Goal: Task Accomplishment & Management: Use online tool/utility

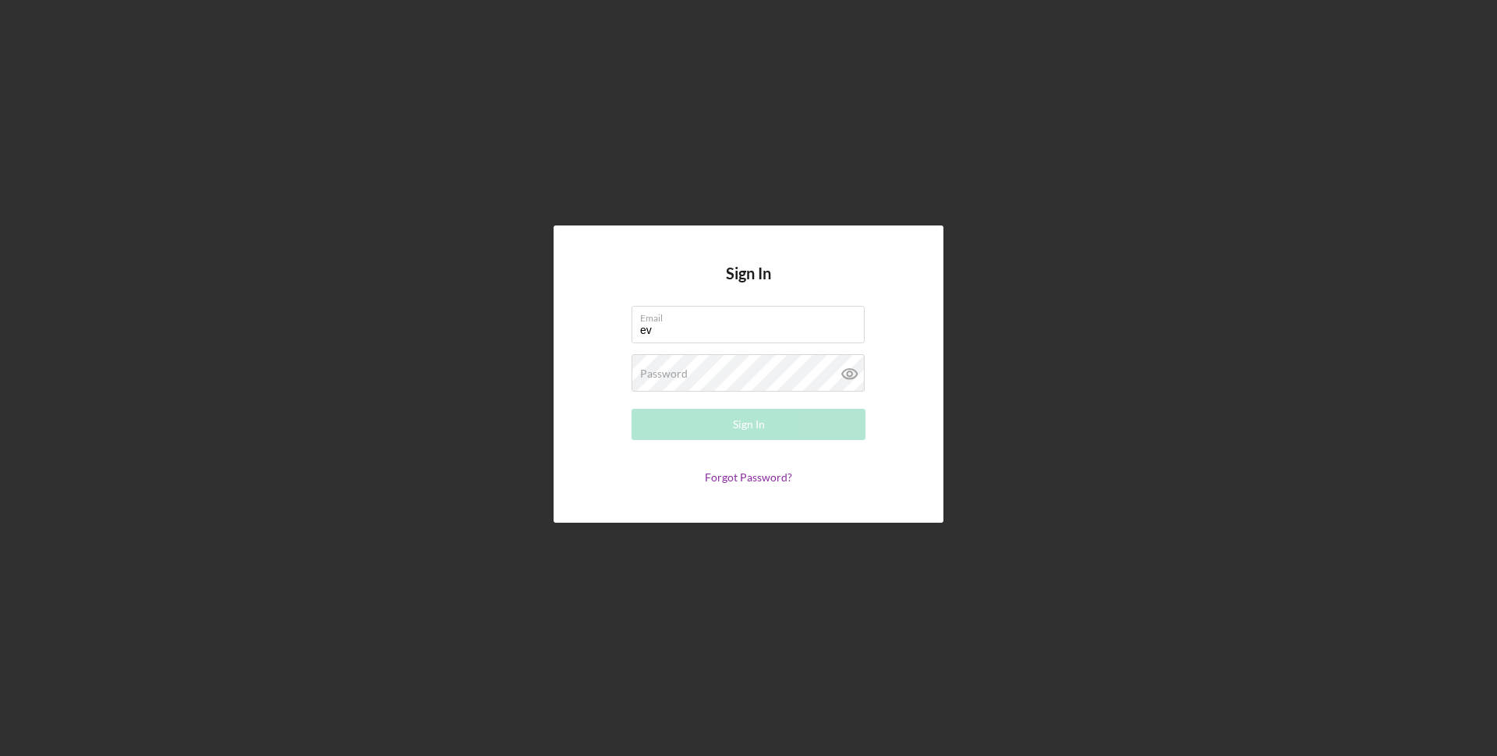
type input "[EMAIL_ADDRESS][DOMAIN_NAME]"
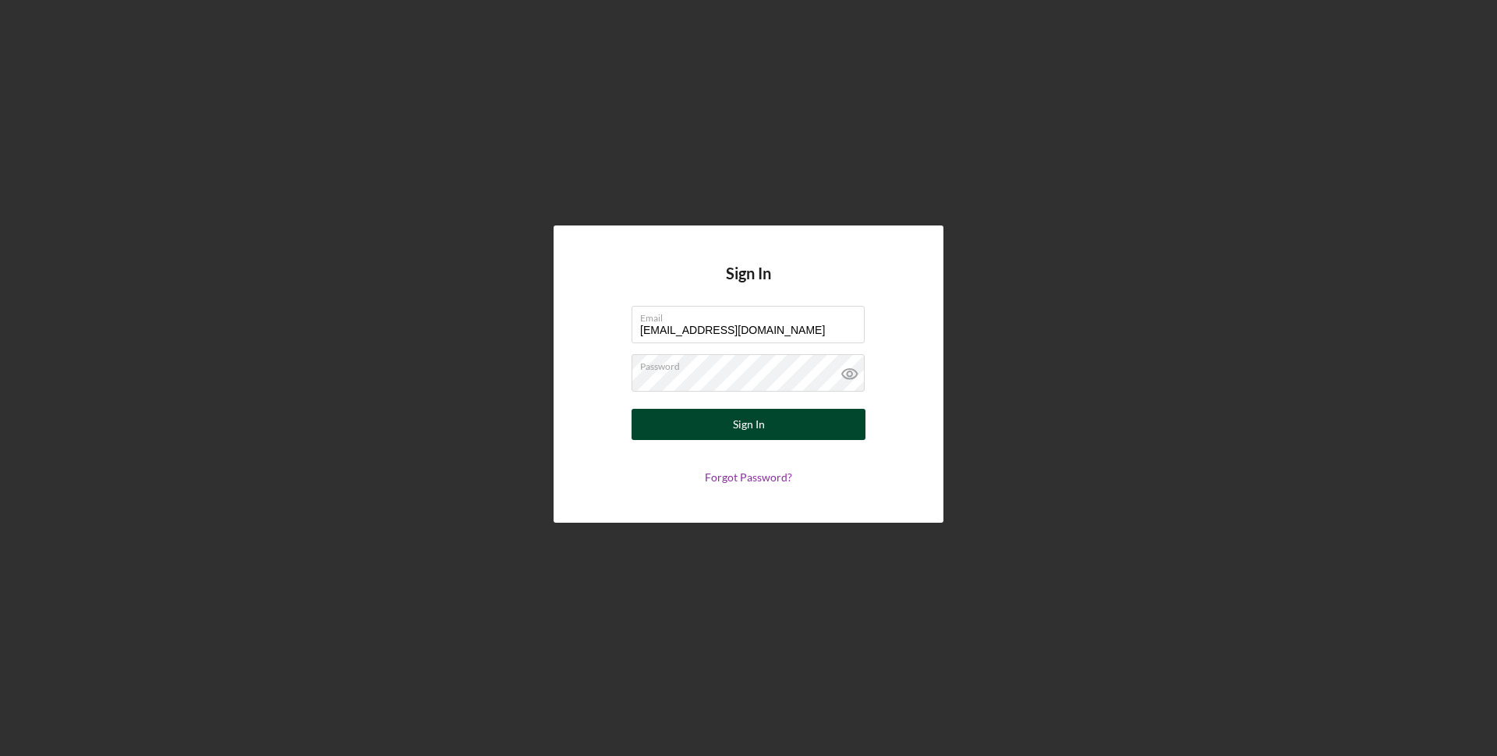
click at [795, 413] on button "Sign In" at bounding box center [749, 424] width 234 height 31
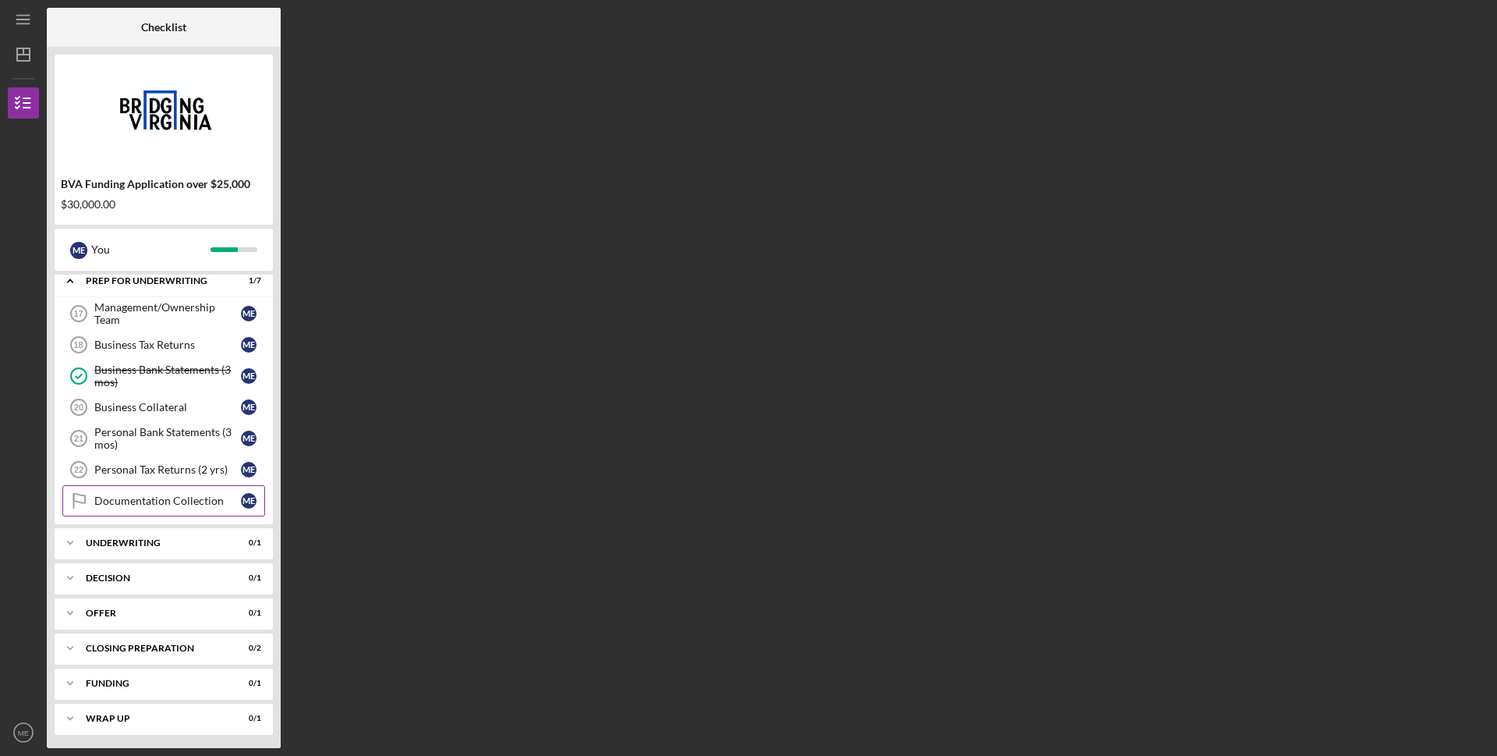
scroll to position [81, 0]
click at [196, 537] on div "Underwriting" at bounding box center [170, 540] width 168 height 9
click at [168, 469] on div "Personal Tax Returns (2 yrs)" at bounding box center [167, 467] width 147 height 12
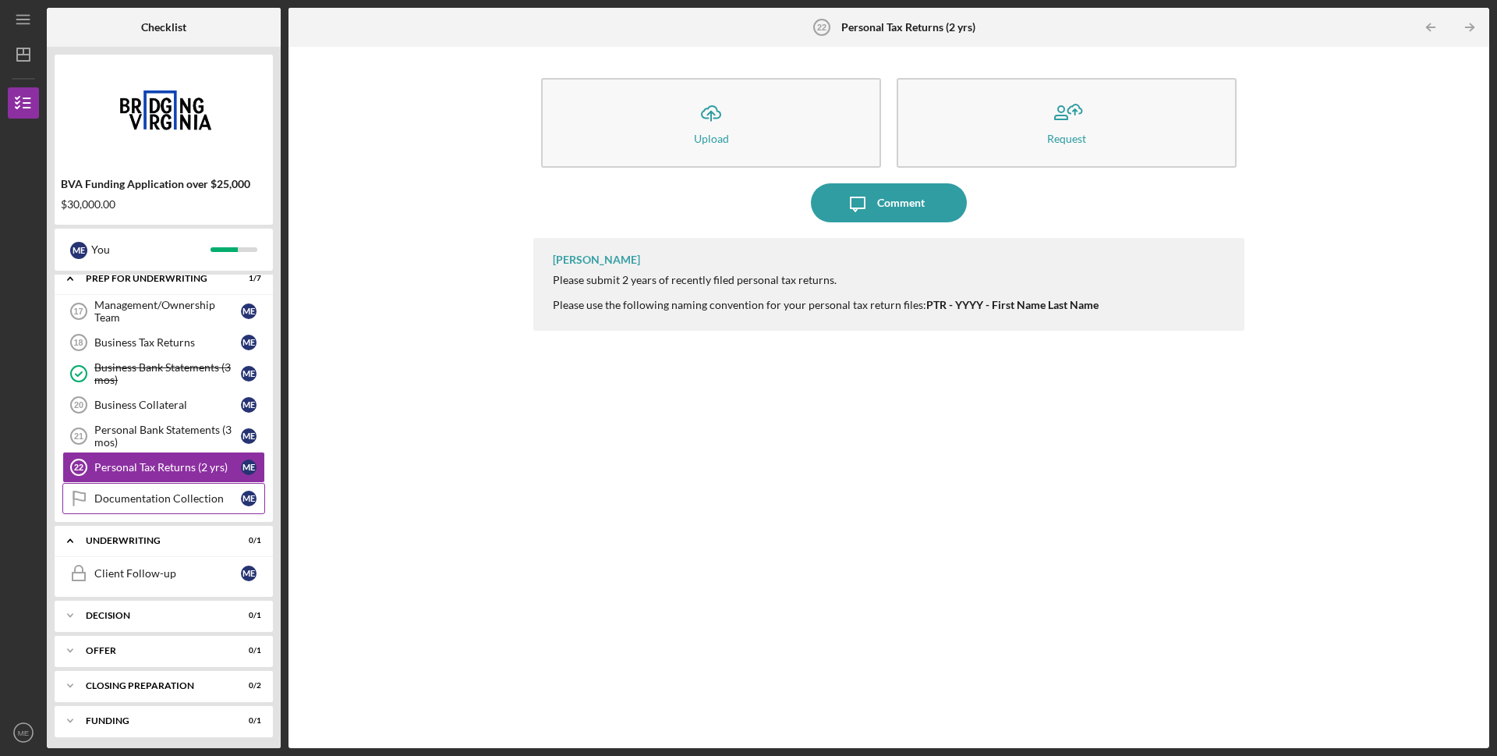
click at [127, 499] on div "Documentation Collection" at bounding box center [167, 498] width 147 height 12
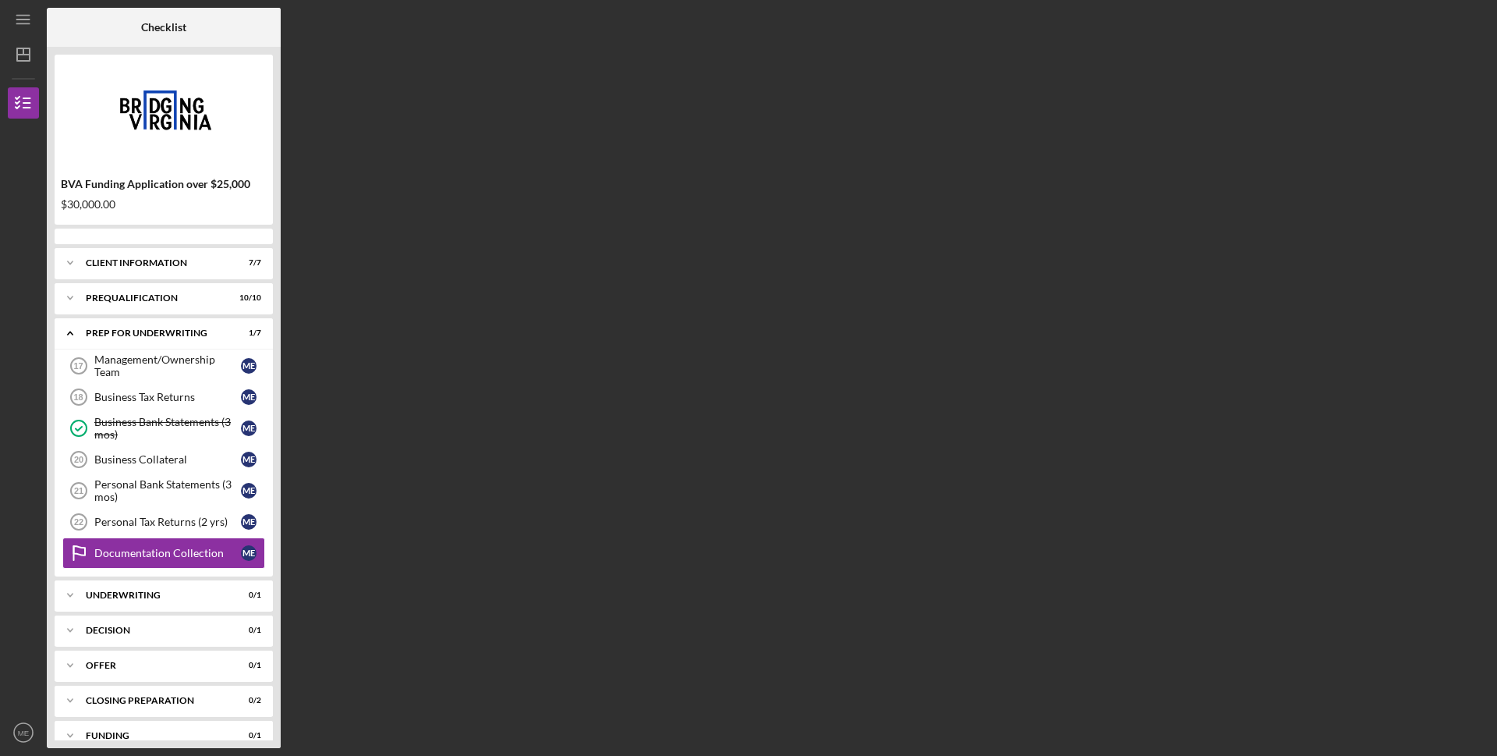
scroll to position [55, 0]
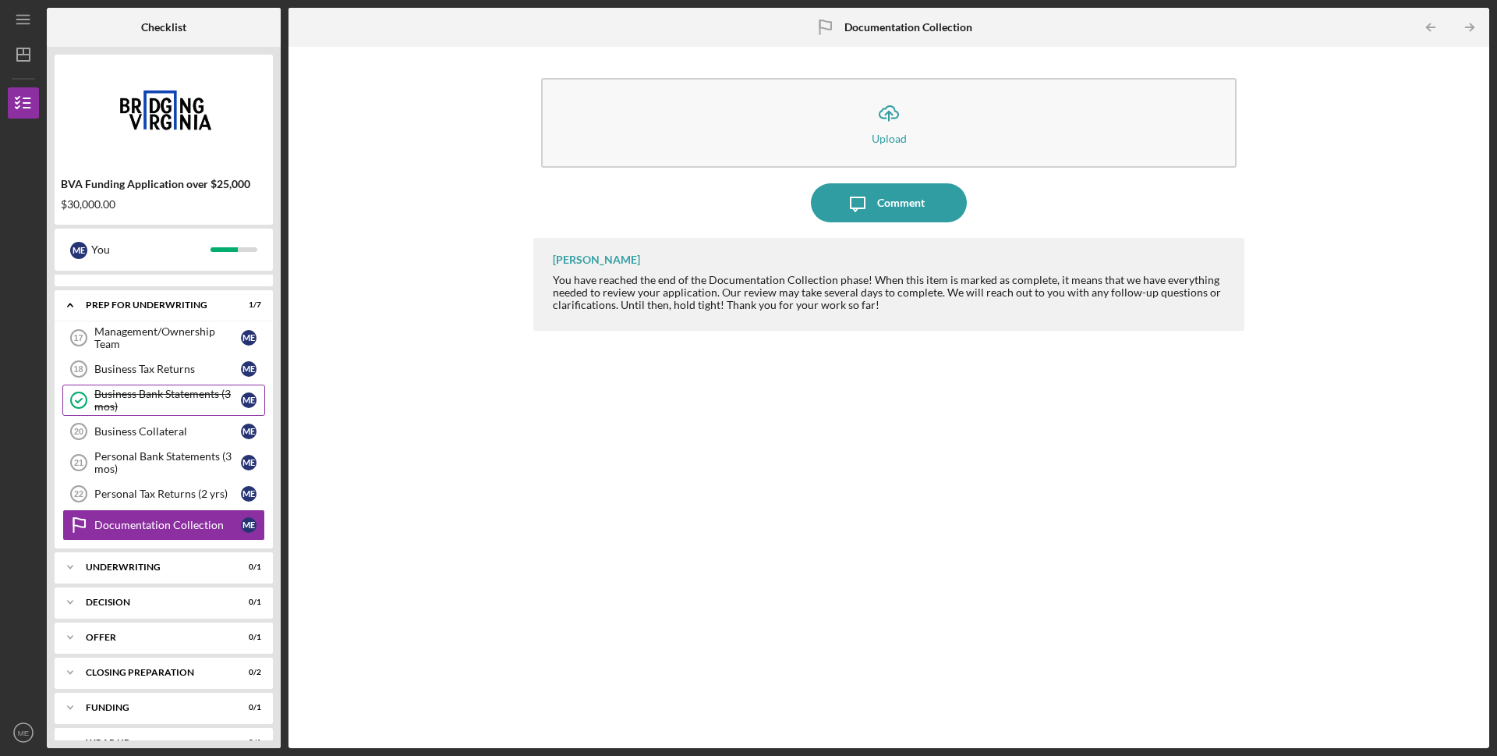
click at [178, 399] on div "Business Bank Statements (3 mos)" at bounding box center [167, 400] width 147 height 25
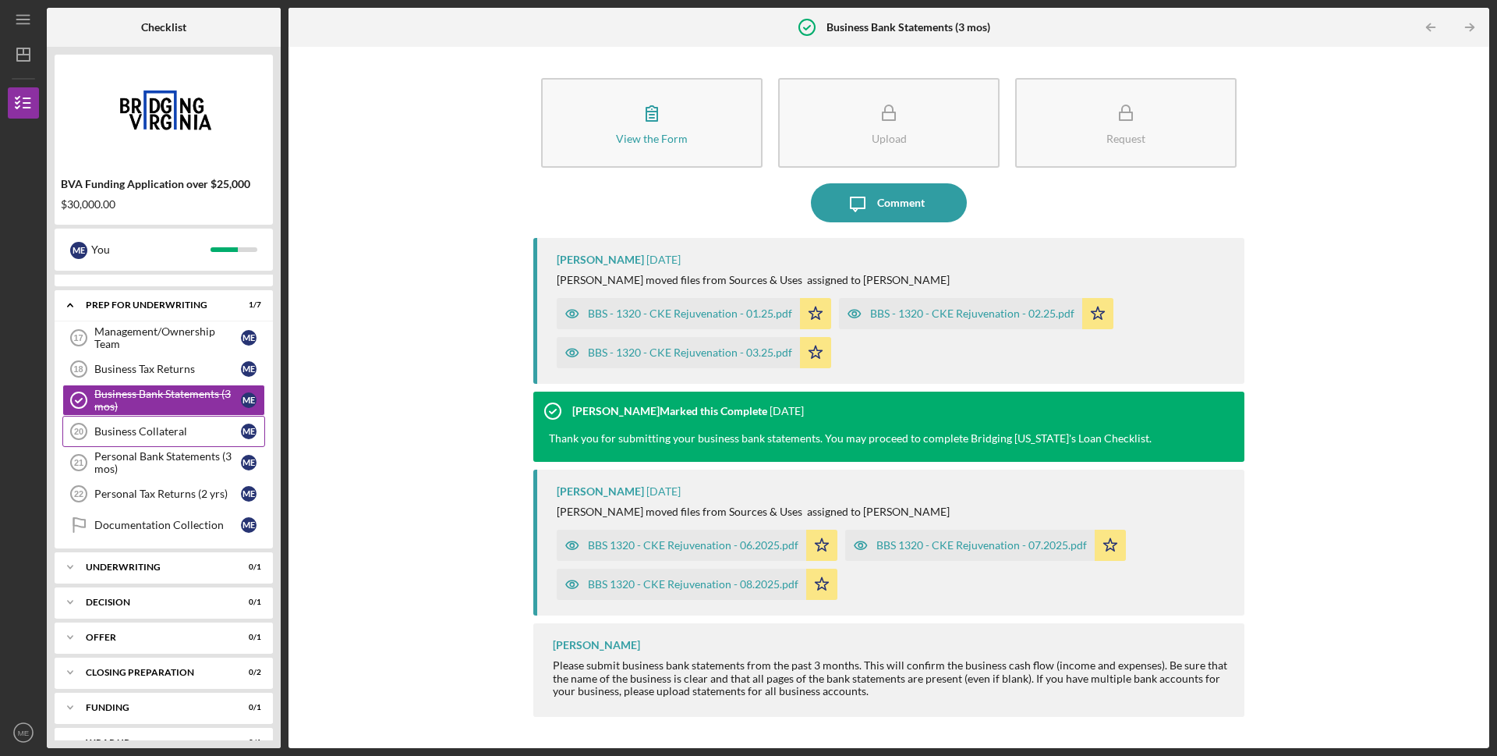
click at [188, 436] on div "Business Collateral" at bounding box center [167, 431] width 147 height 12
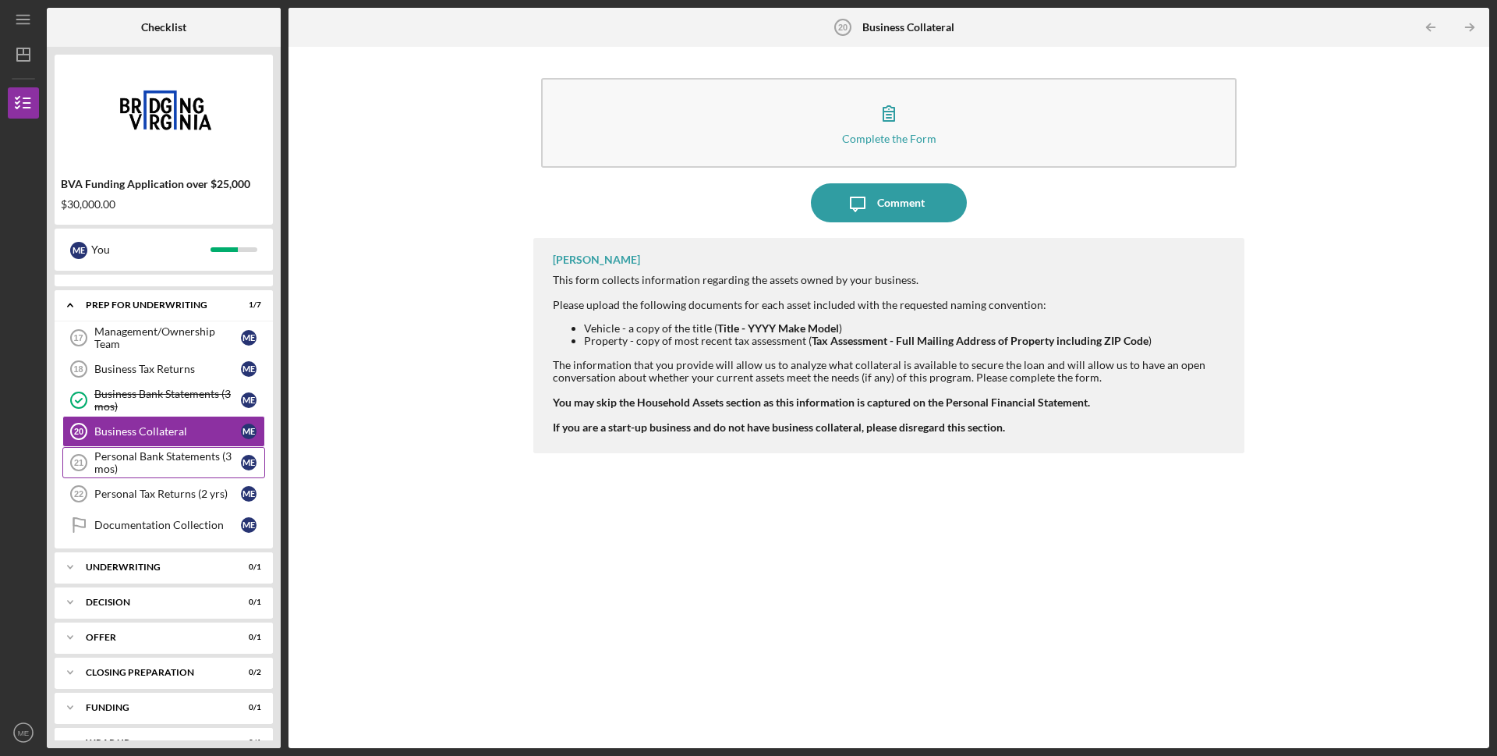
click at [147, 466] on div "Personal Bank Statements (3 mos)" at bounding box center [167, 462] width 147 height 25
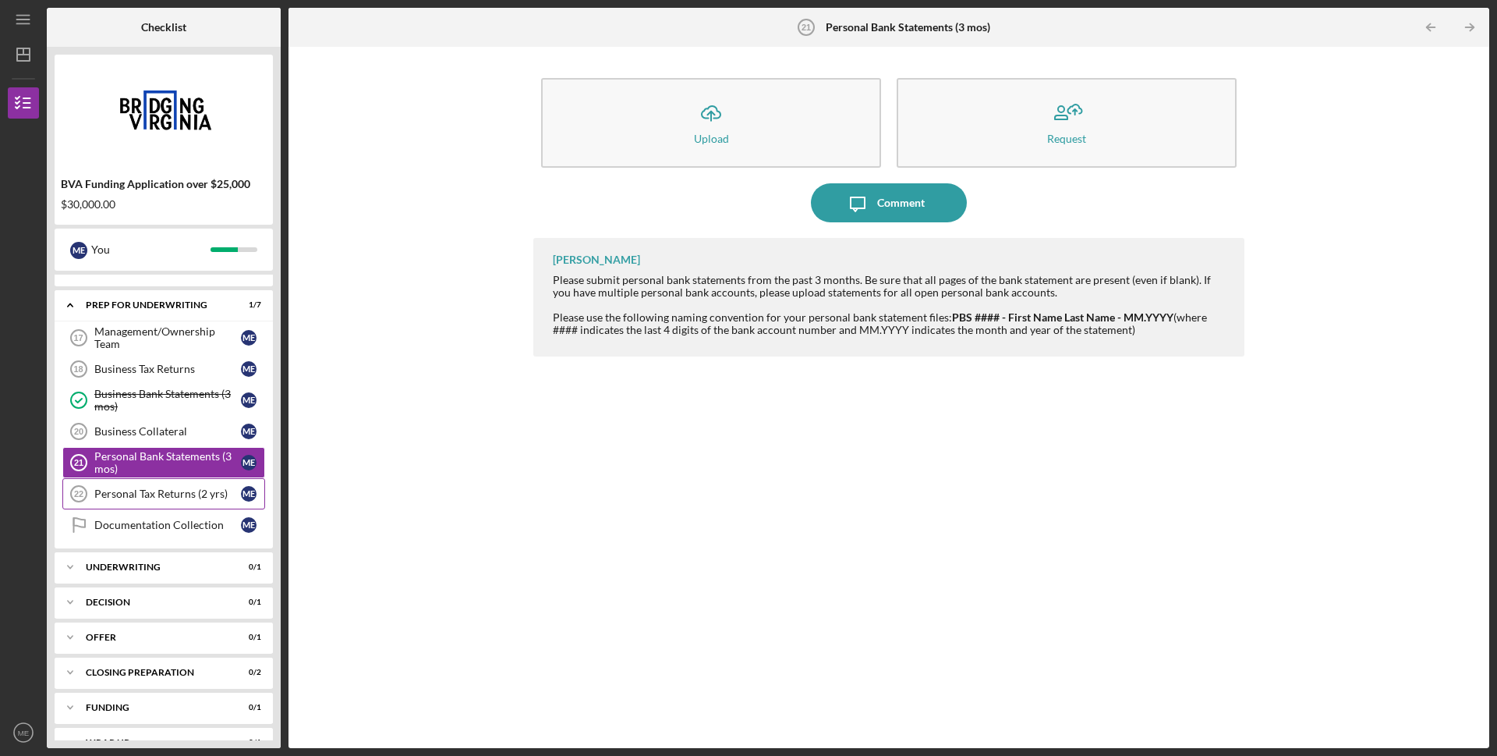
click at [134, 494] on div "Personal Tax Returns (2 yrs)" at bounding box center [167, 493] width 147 height 12
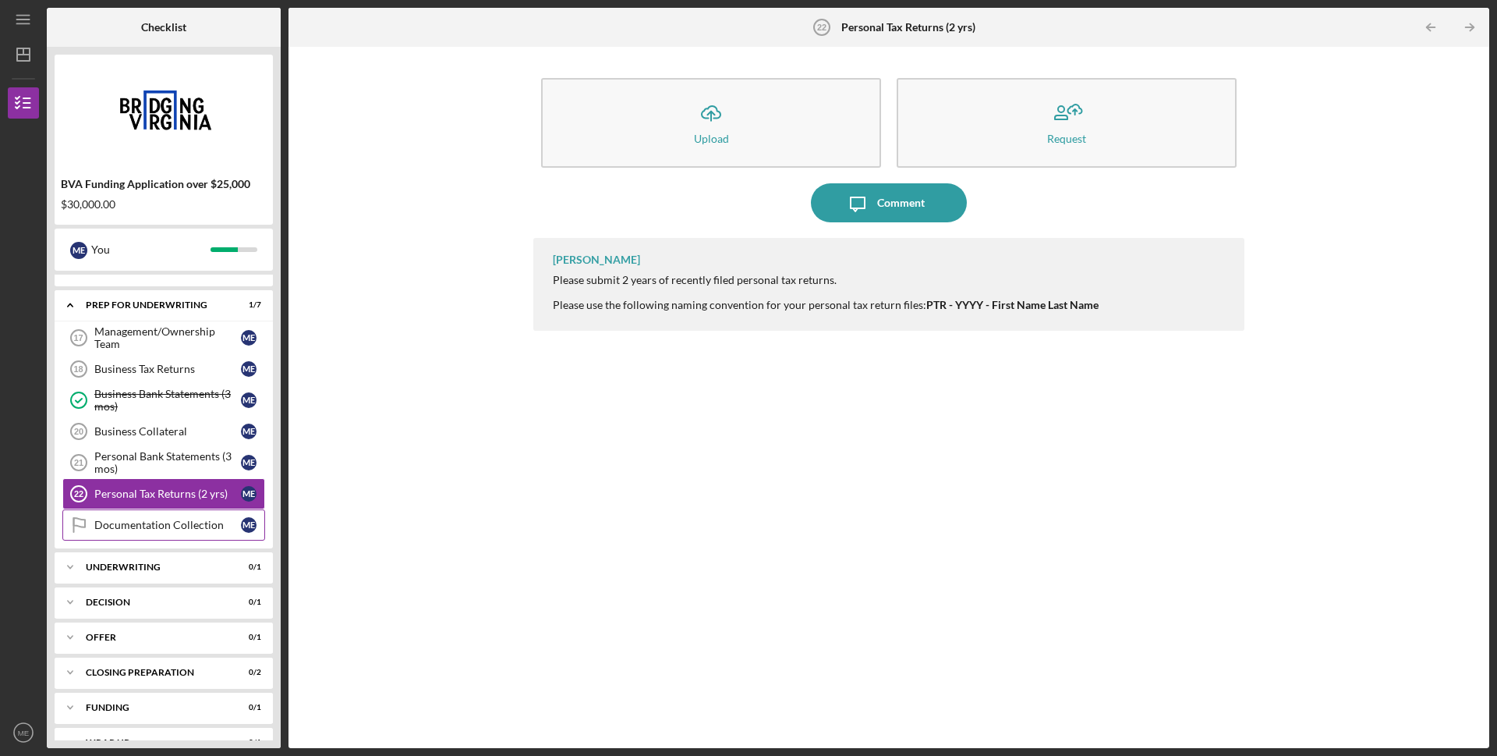
click at [176, 521] on div "Documentation Collection" at bounding box center [167, 525] width 147 height 12
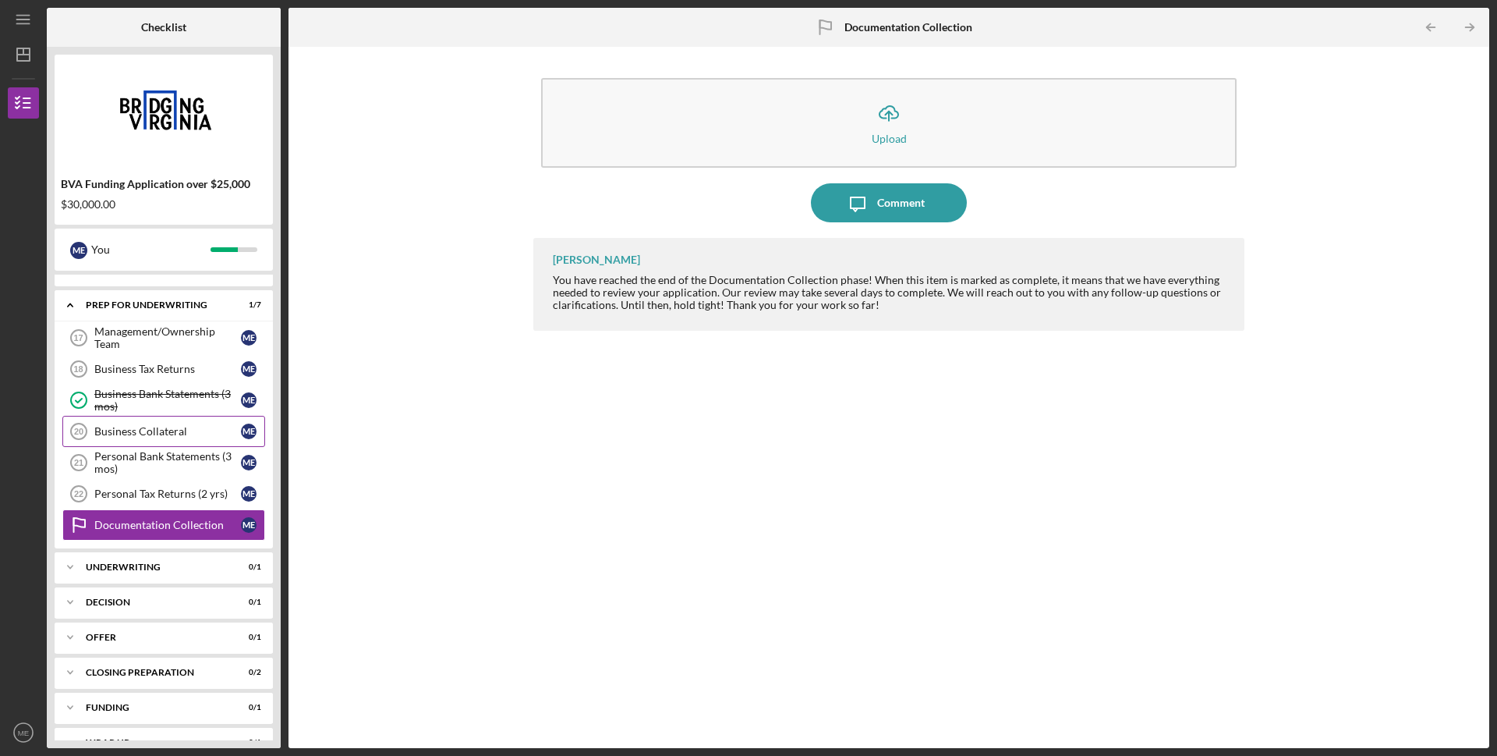
click at [161, 430] on div "Business Collateral" at bounding box center [167, 431] width 147 height 12
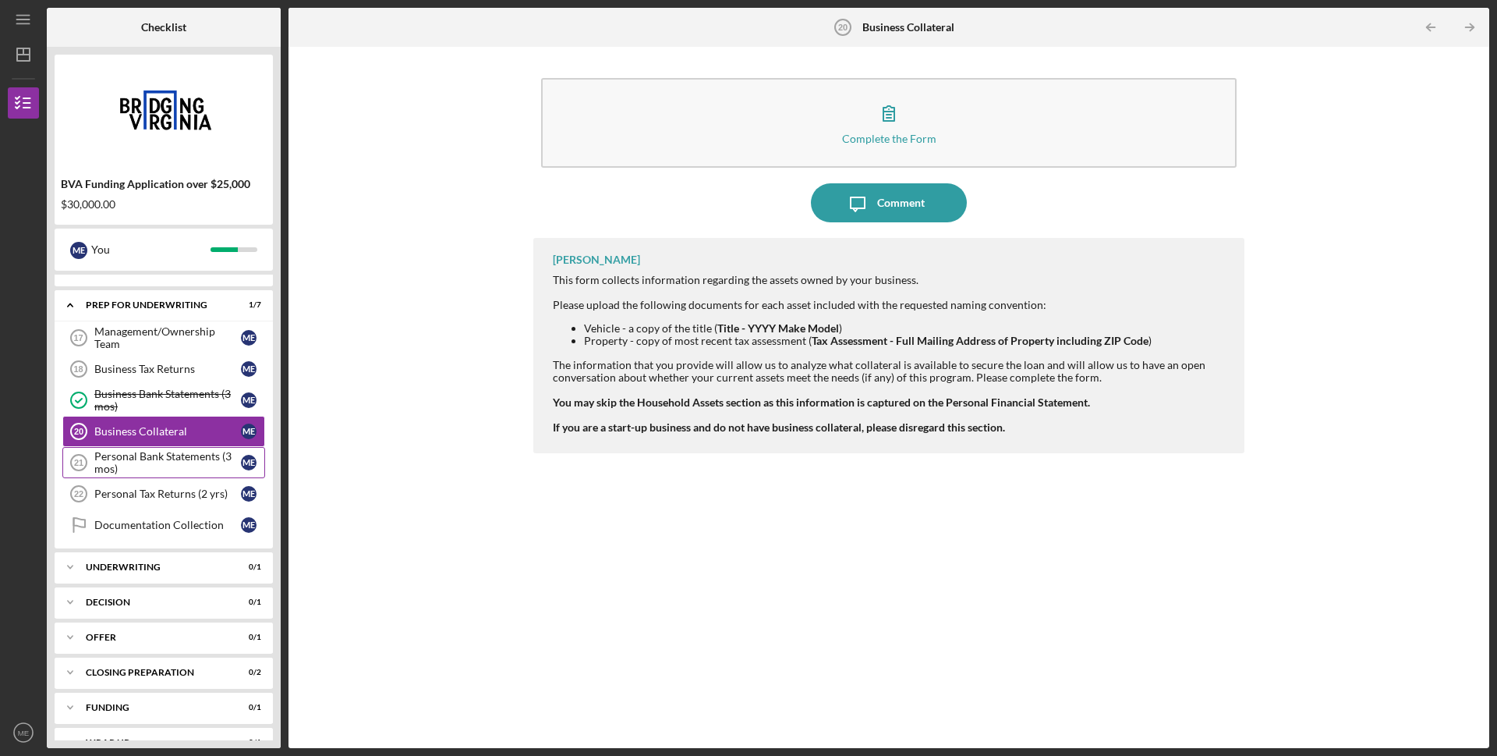
click at [154, 456] on div "Personal Bank Statements (3 mos)" at bounding box center [167, 462] width 147 height 25
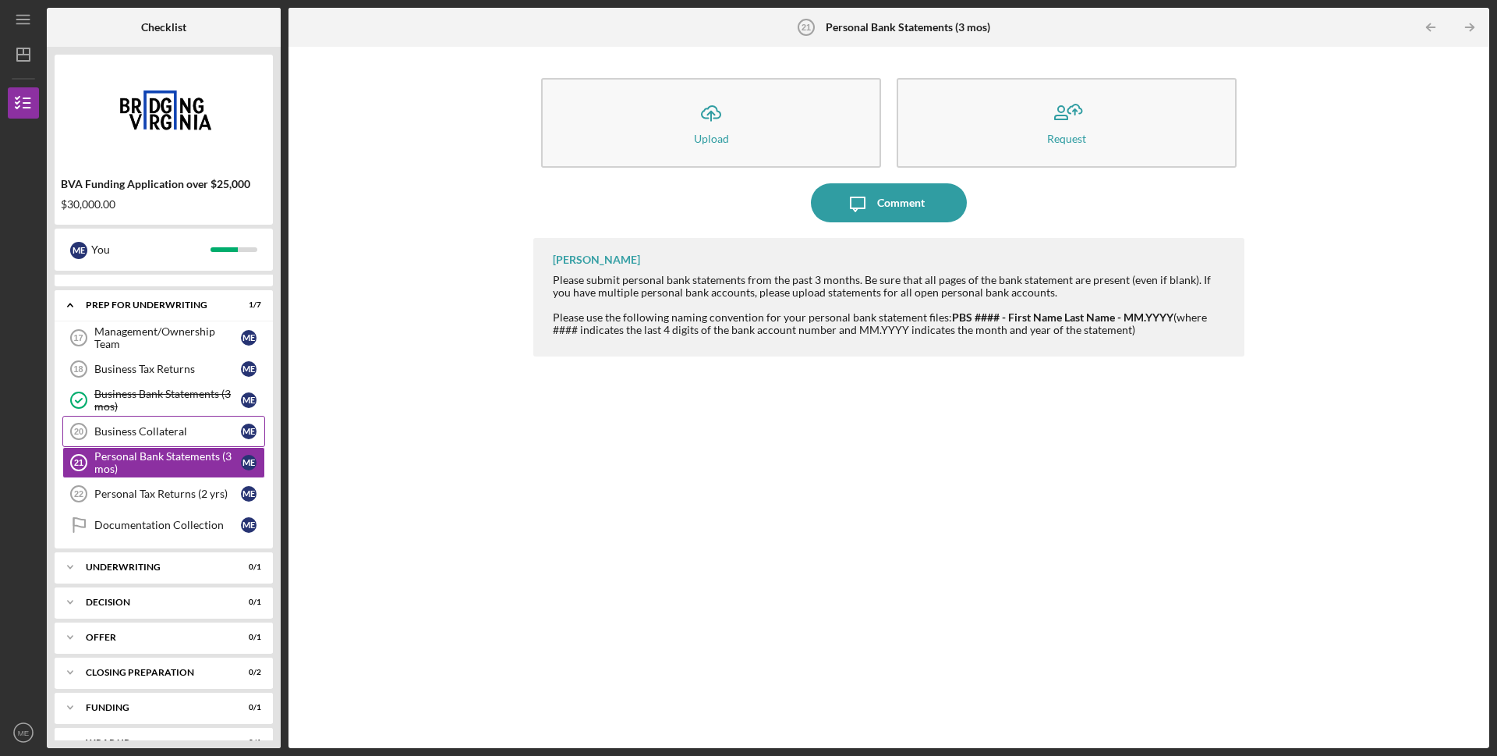
click at [183, 430] on div "Business Collateral" at bounding box center [167, 431] width 147 height 12
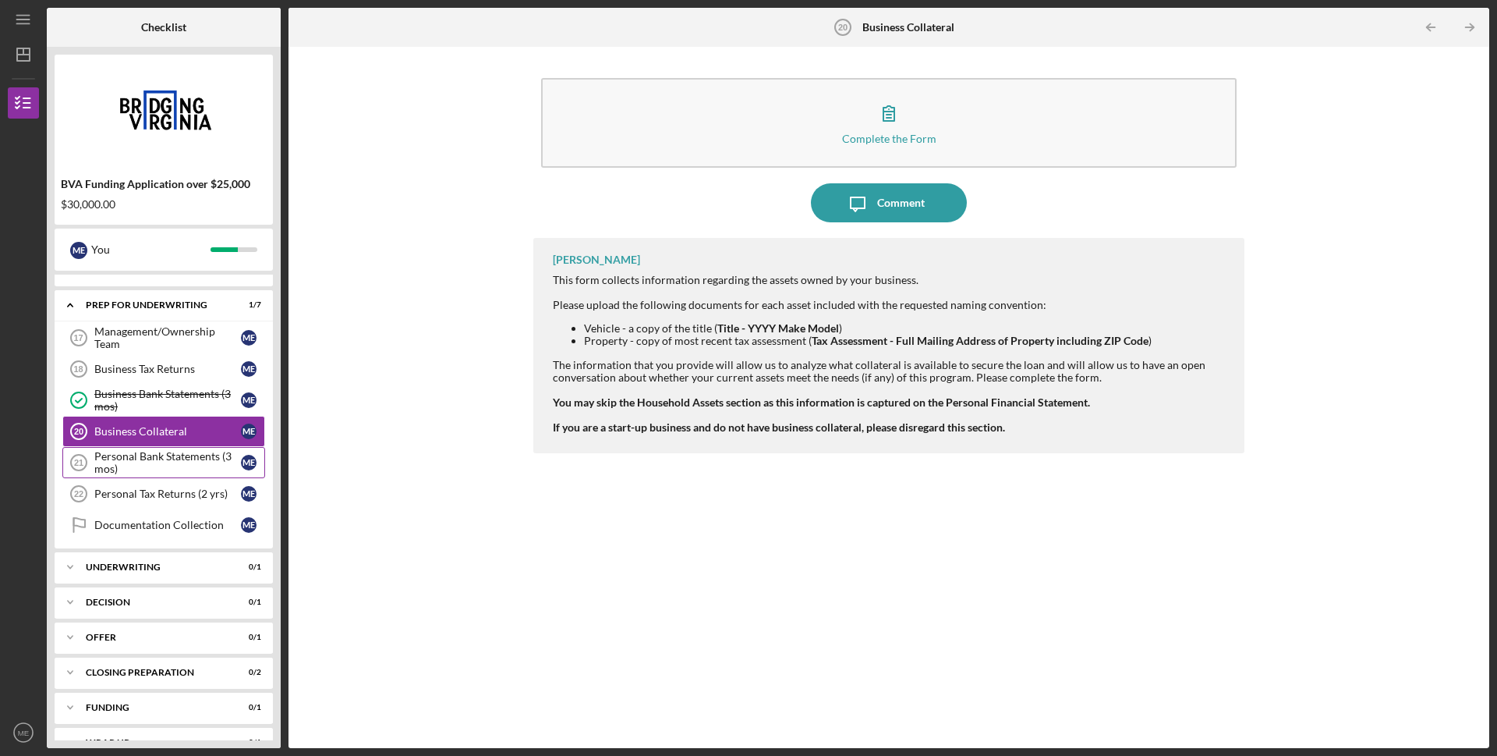
click at [170, 455] on div "Personal Bank Statements (3 mos)" at bounding box center [167, 462] width 147 height 25
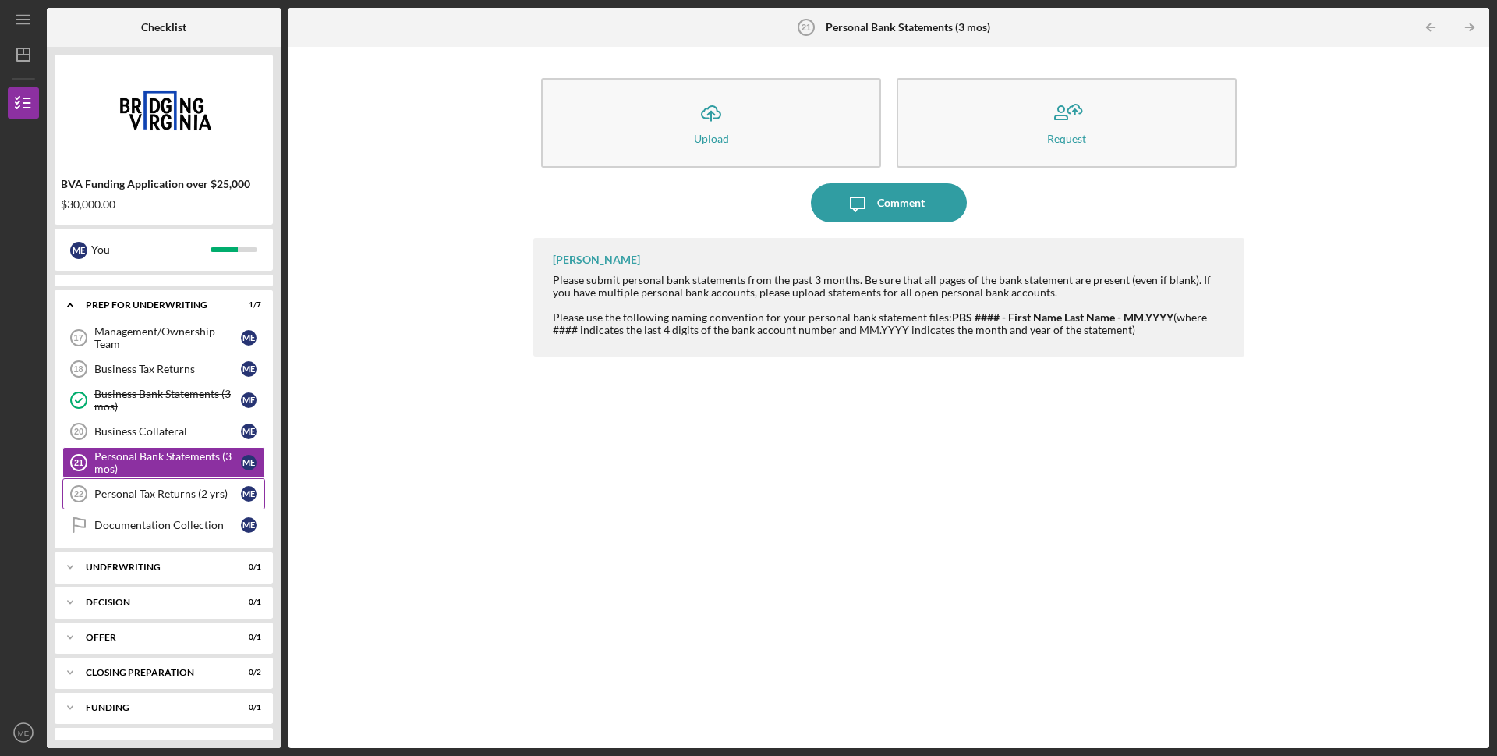
click at [179, 489] on div "Personal Tax Returns (2 yrs)" at bounding box center [167, 493] width 147 height 12
